Goal: Navigation & Orientation: Understand site structure

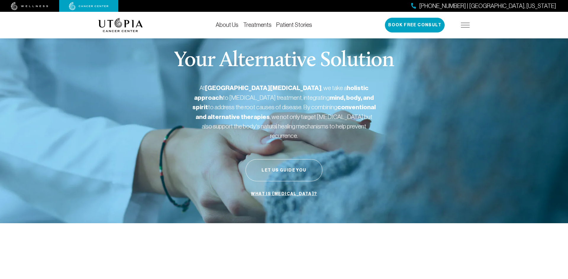
click at [255, 23] on link "Treatments" at bounding box center [257, 25] width 28 height 7
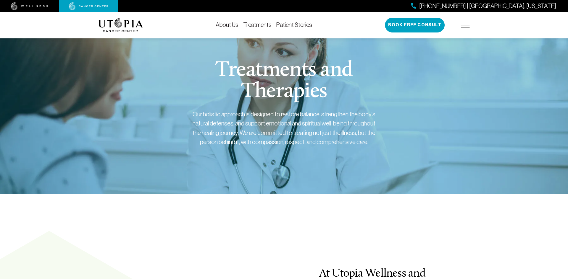
click at [301, 24] on link "Patient Stories" at bounding box center [294, 25] width 36 height 7
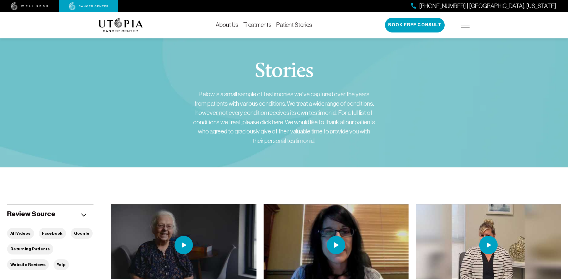
click at [465, 23] on img at bounding box center [465, 25] width 9 height 5
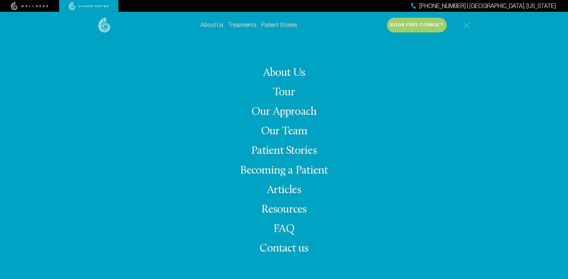
click at [283, 131] on link "Our Team" at bounding box center [284, 132] width 46 height 12
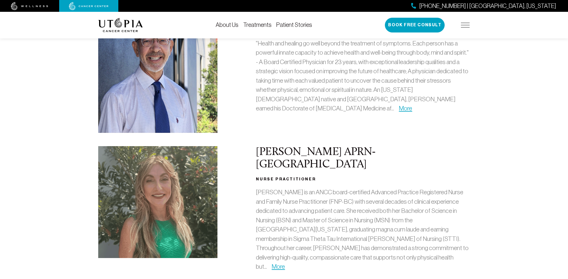
scroll to position [90, 0]
